Goal: Task Accomplishment & Management: Manage account settings

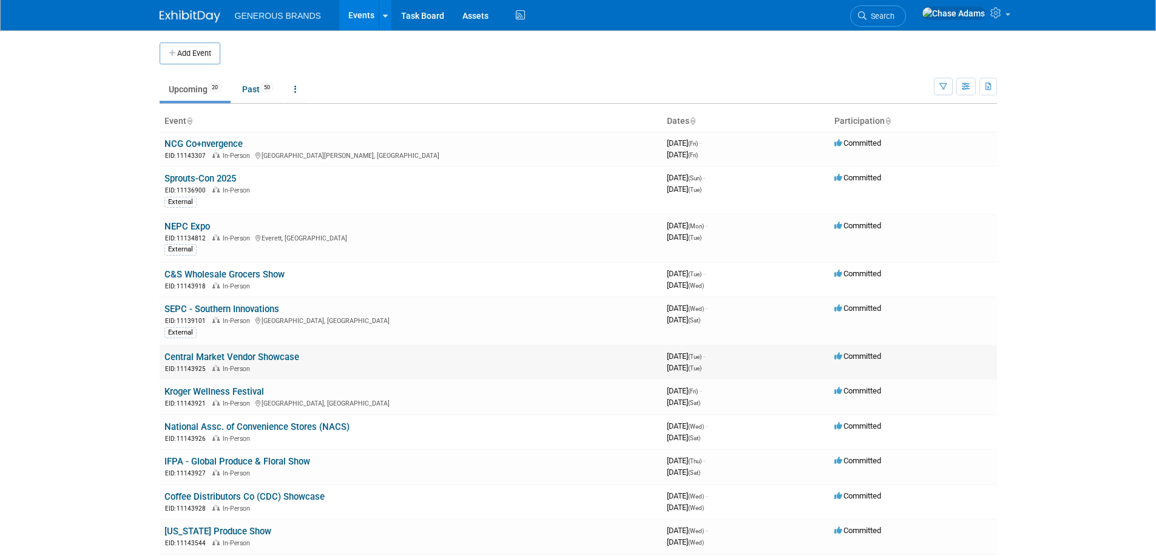
click at [464, 358] on td "Central Market Vendor Showcase EID: 11143925 In-Person" at bounding box center [411, 362] width 502 height 35
drag, startPoint x: 234, startPoint y: 359, endPoint x: 211, endPoint y: 357, distance: 22.5
click at [211, 357] on link "Central Market Vendor Showcase" at bounding box center [231, 356] width 135 height 11
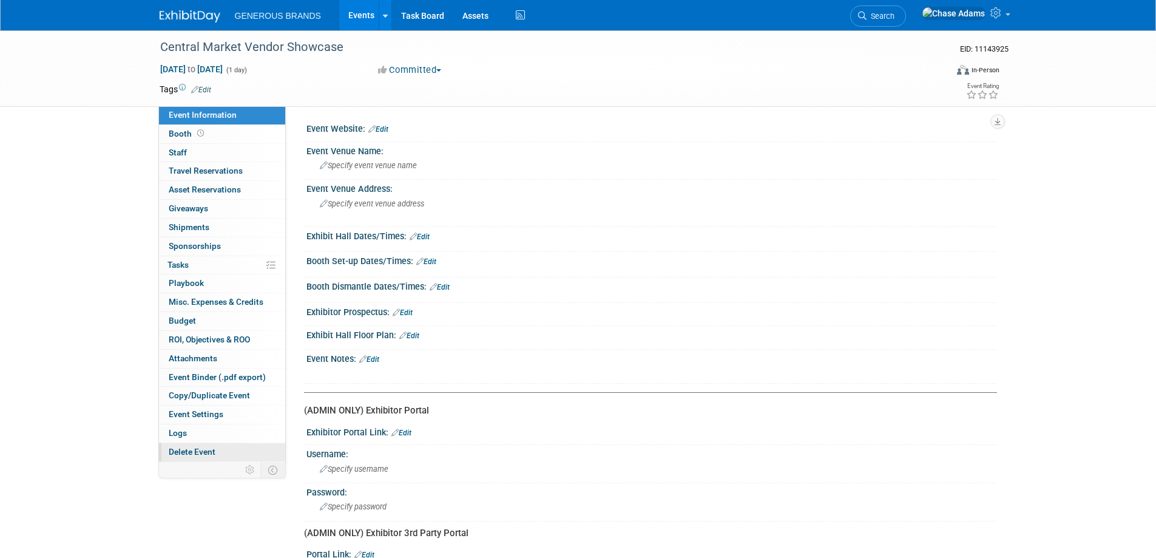
click at [211, 449] on span "Delete Event" at bounding box center [192, 452] width 47 height 10
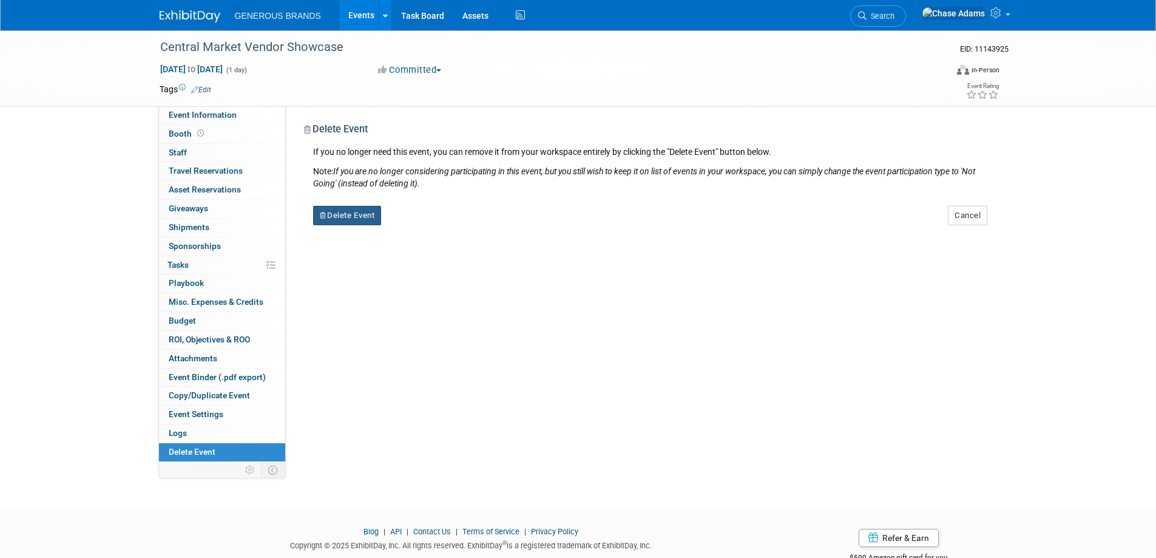
click at [362, 215] on button "Delete Event" at bounding box center [347, 215] width 69 height 19
click at [430, 220] on link "Yes" at bounding box center [423, 224] width 35 height 19
